Goal: Transaction & Acquisition: Purchase product/service

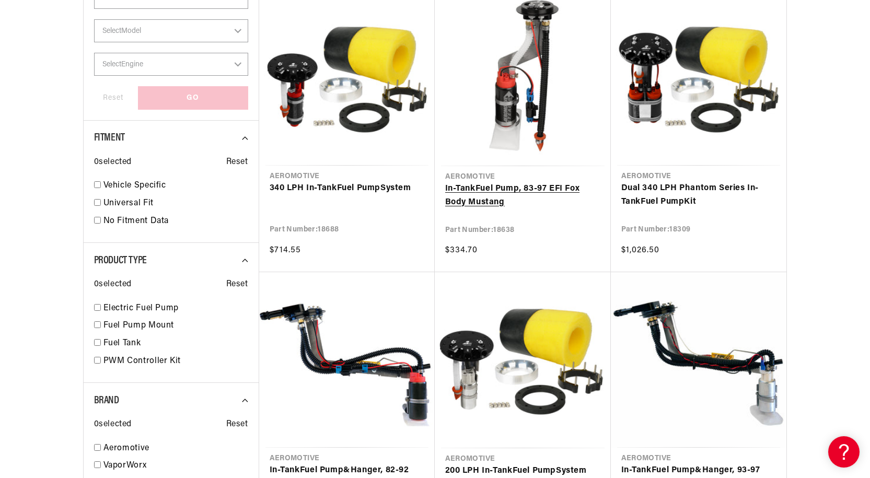
scroll to position [575, 0]
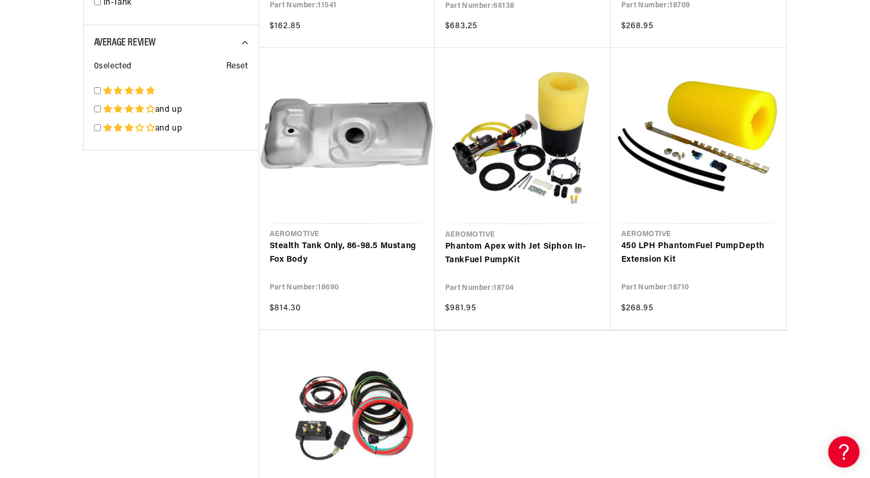
scroll to position [1568, 0]
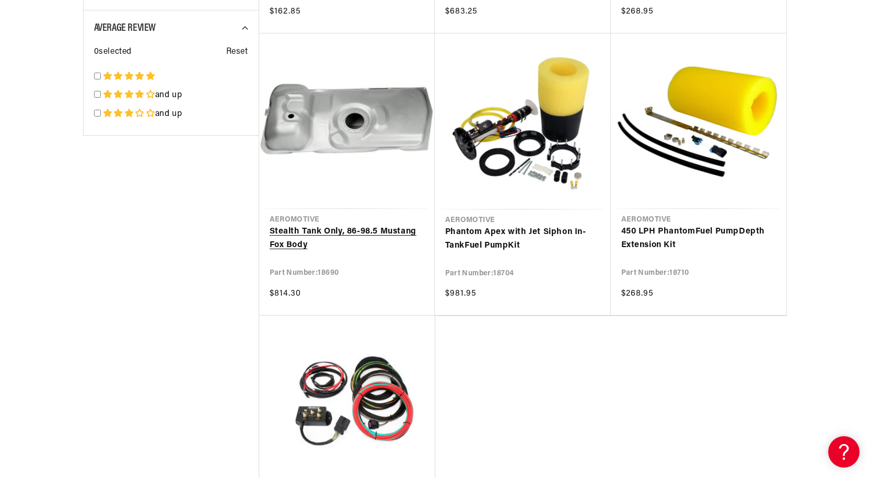
click at [333, 229] on link "Stealth Tank Only, 86-98.5 Mustang Fox Body" at bounding box center [347, 238] width 155 height 27
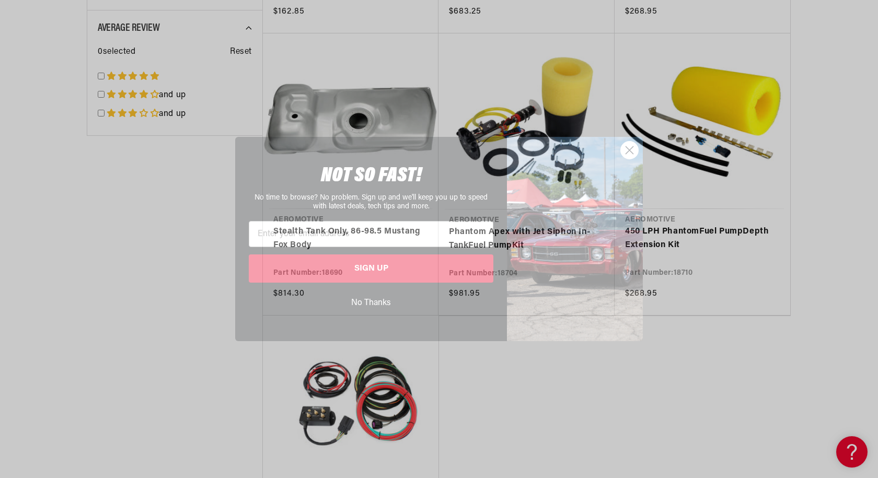
click at [626, 149] on circle "Close dialog" at bounding box center [629, 150] width 17 height 17
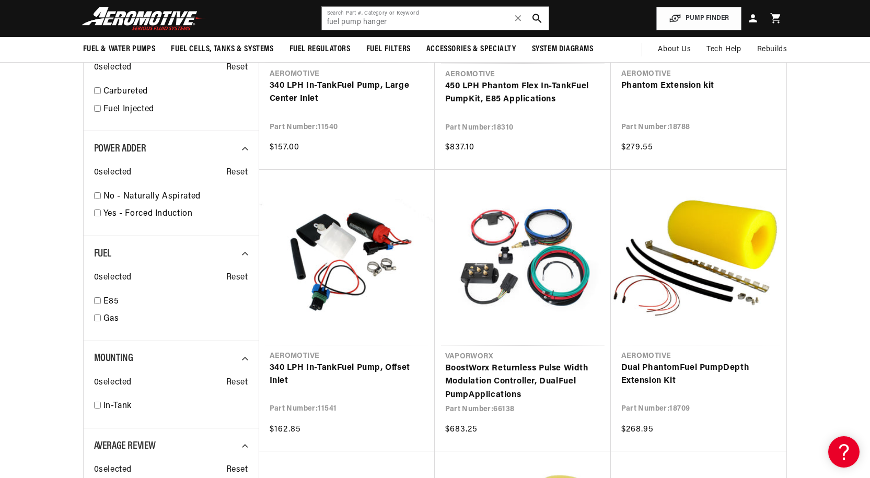
scroll to position [36, 0]
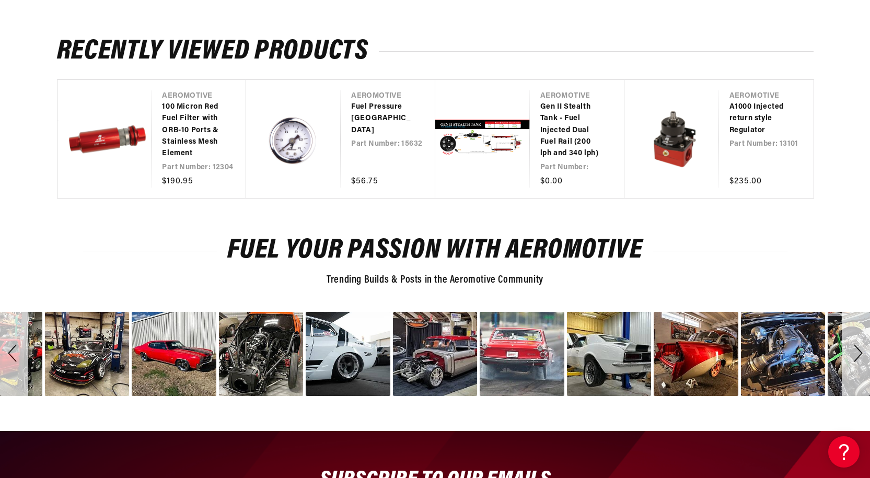
scroll to position [1359, 0]
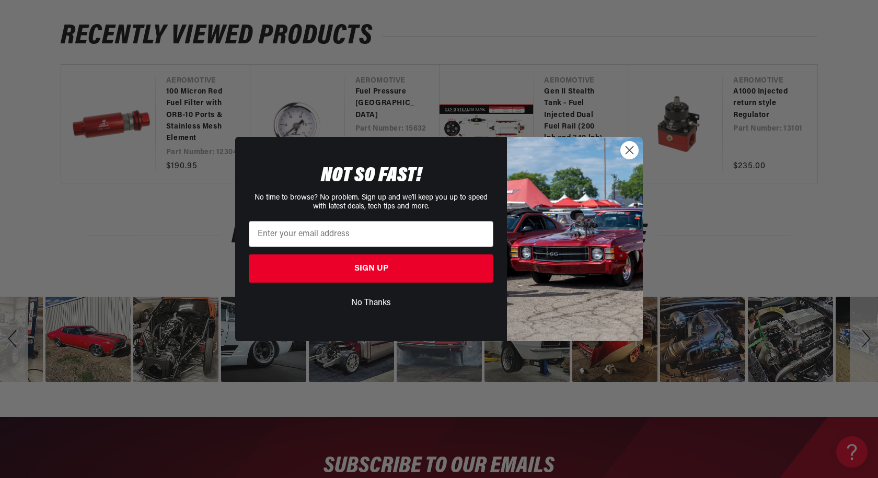
click at [629, 154] on circle "Close dialog" at bounding box center [629, 150] width 17 height 17
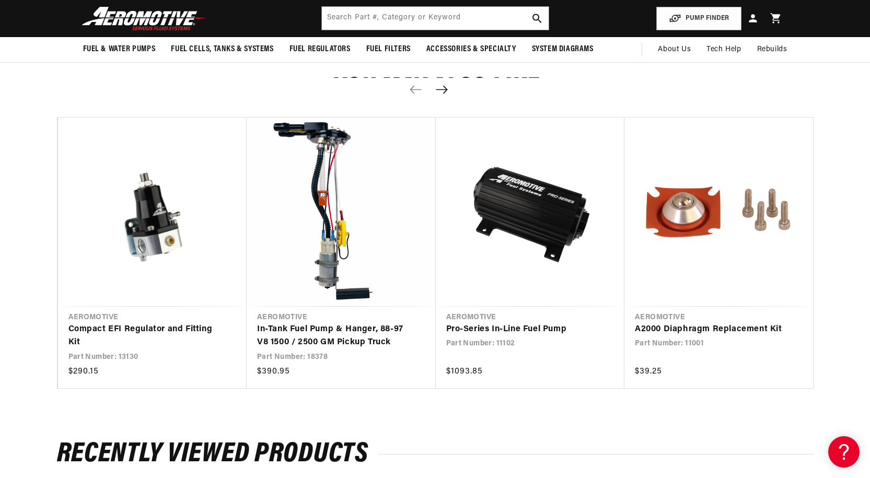
scroll to position [0, 0]
